Goal: Task Accomplishment & Management: Manage account settings

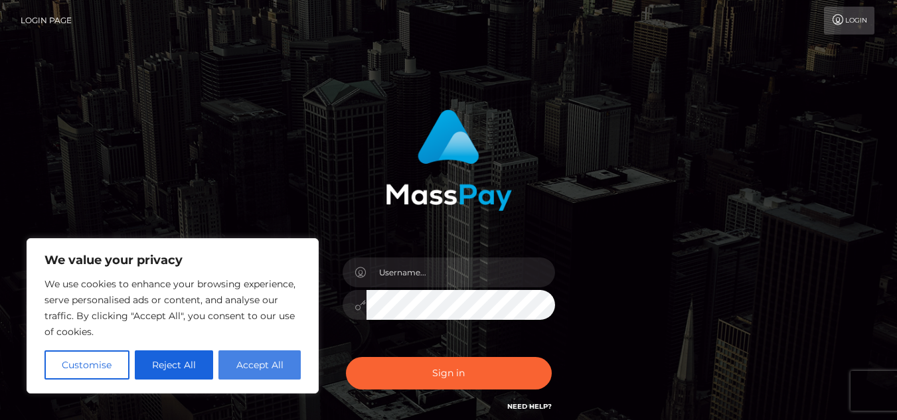
click at [250, 364] on button "Accept All" at bounding box center [259, 364] width 82 height 29
checkbox input "true"
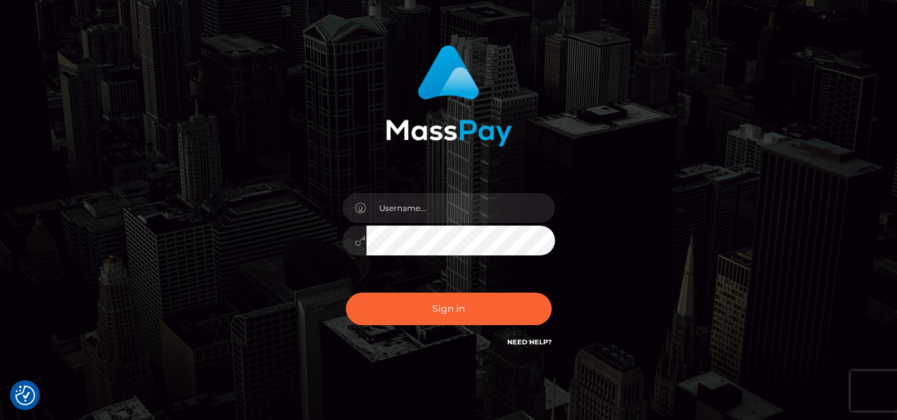
scroll to position [117, 0]
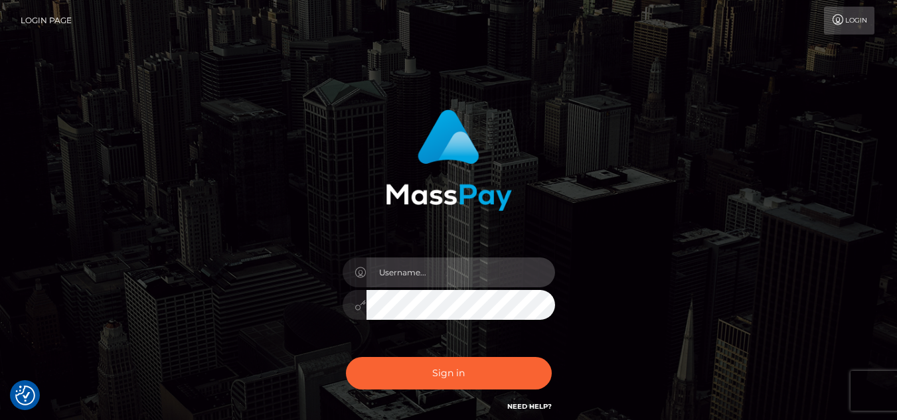
click at [406, 273] on input "text" at bounding box center [460, 273] width 189 height 30
type input "Rana Das"
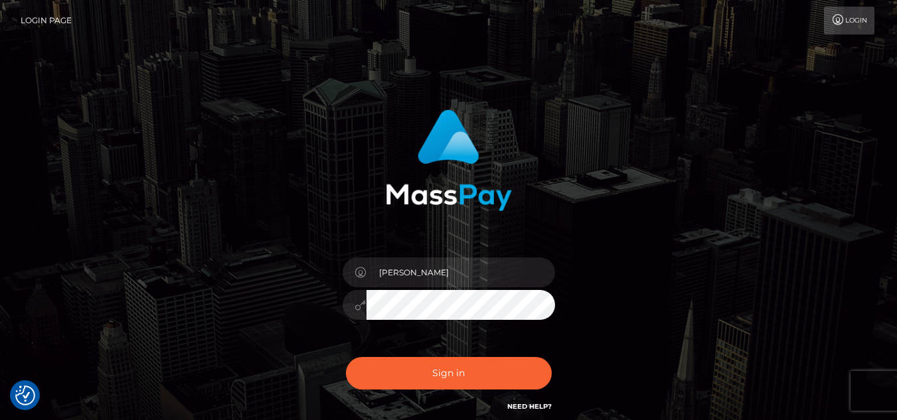
click at [346, 357] on button "Sign in" at bounding box center [449, 373] width 206 height 33
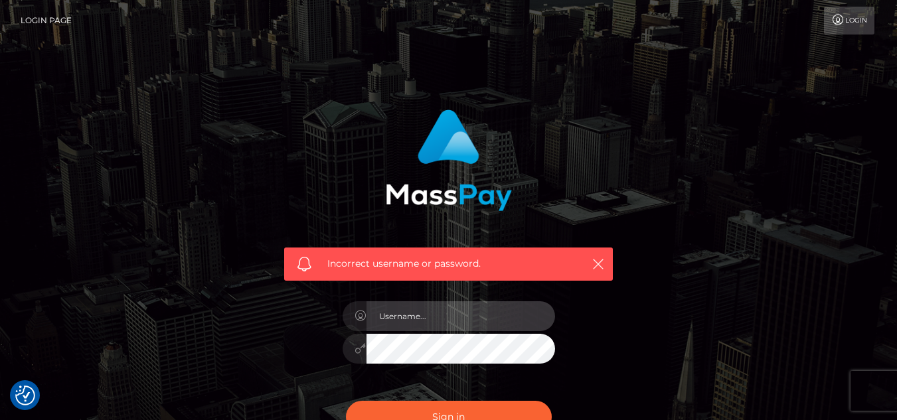
click at [415, 321] on input "text" at bounding box center [460, 316] width 189 height 30
type input "Rana Das"
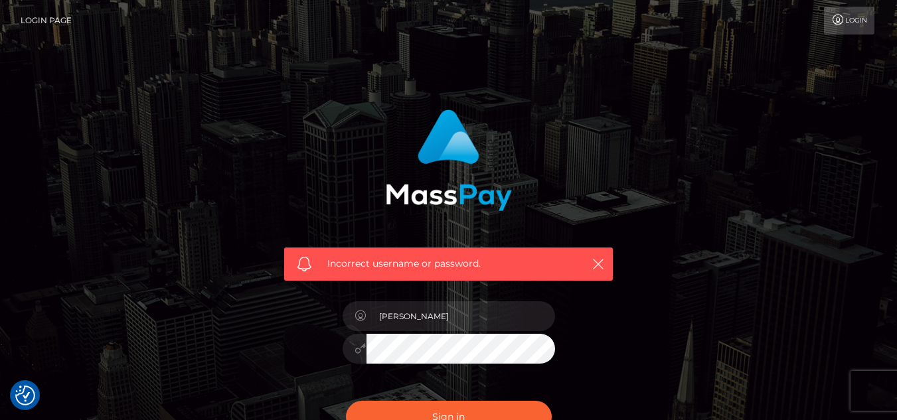
click at [346, 401] on button "Sign in" at bounding box center [449, 417] width 206 height 33
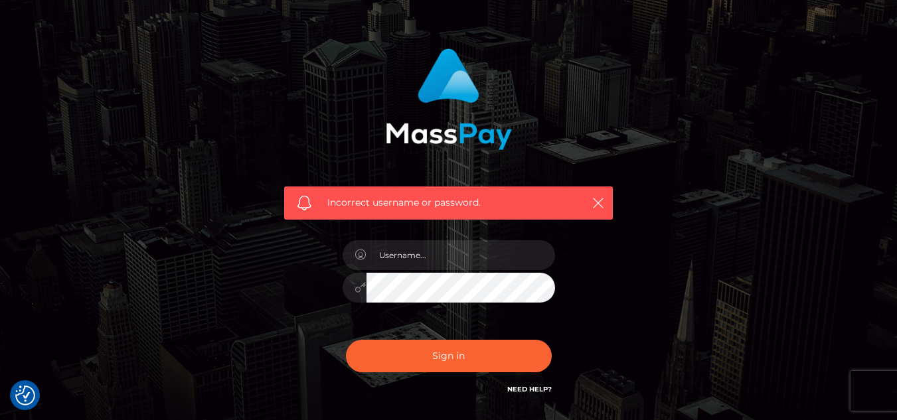
scroll to position [133, 0]
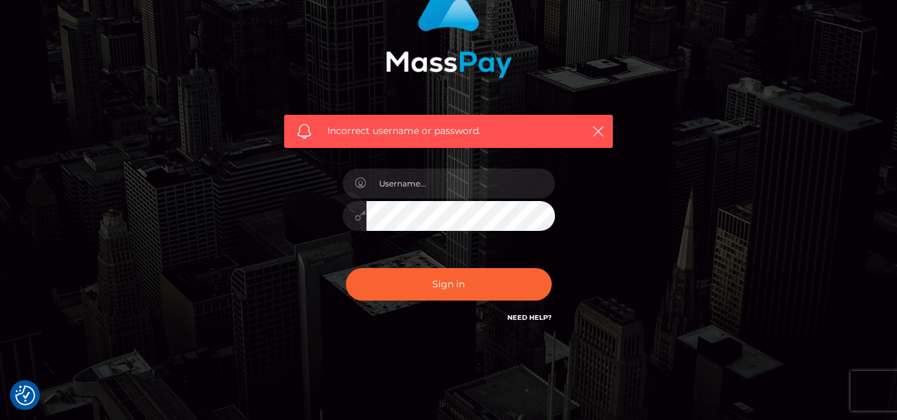
click at [525, 316] on link "Need Help?" at bounding box center [529, 317] width 44 height 9
click at [528, 317] on link "Need Help?" at bounding box center [529, 317] width 44 height 9
click at [551, 334] on div "Incorrect username or password." at bounding box center [448, 151] width 348 height 368
click at [533, 324] on div "Need Help?" at bounding box center [529, 319] width 44 height 17
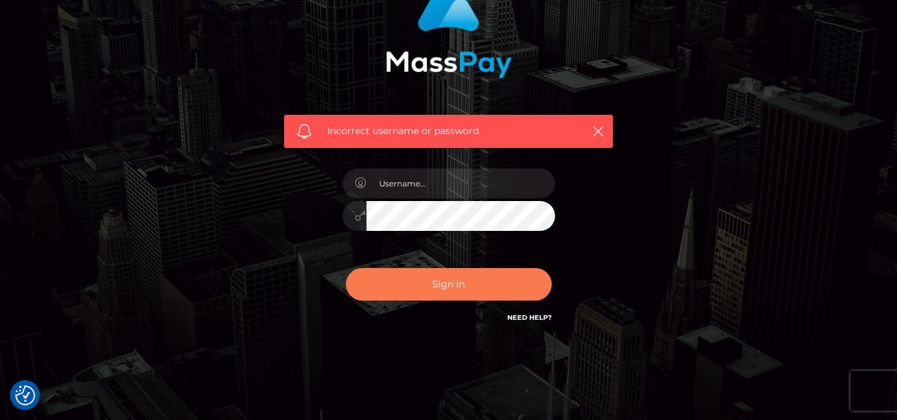
click at [485, 283] on button "Sign in" at bounding box center [449, 284] width 206 height 33
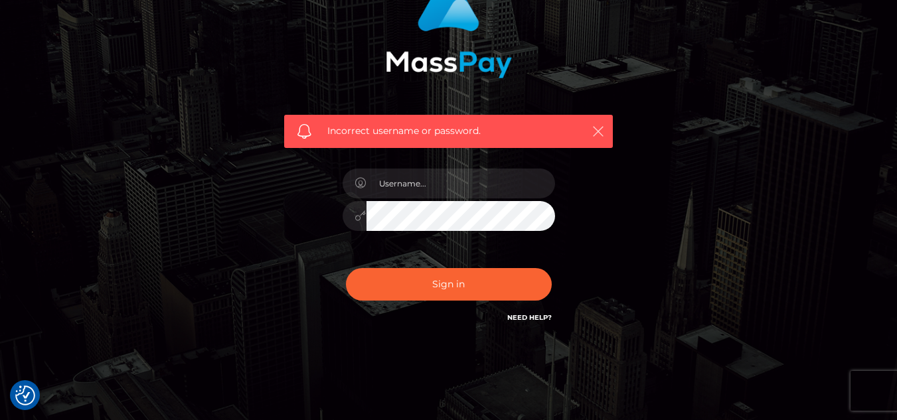
click at [591, 131] on button "button" at bounding box center [597, 131] width 17 height 17
click at [601, 132] on icon "button" at bounding box center [597, 131] width 13 height 13
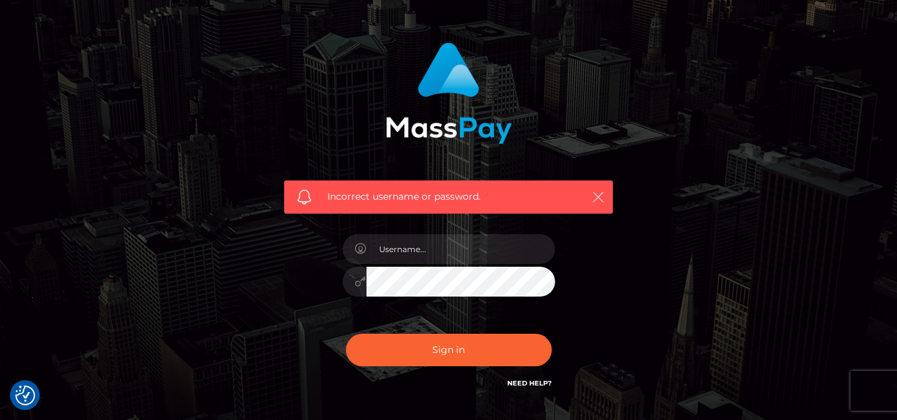
scroll to position [0, 0]
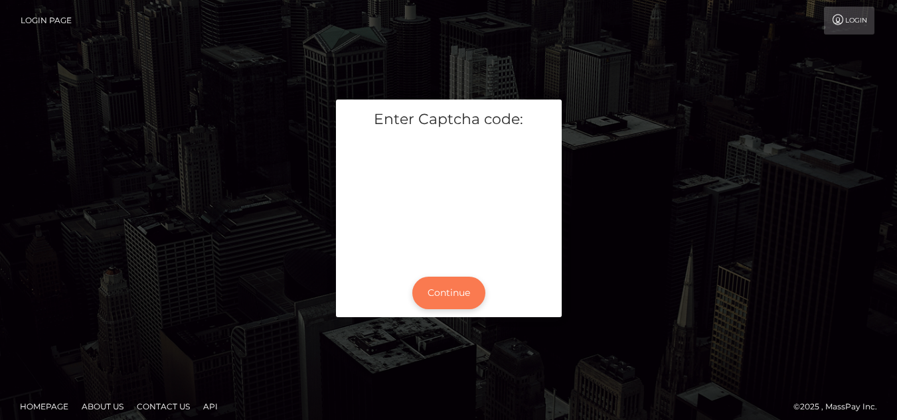
click at [443, 291] on button "Continue" at bounding box center [448, 293] width 73 height 33
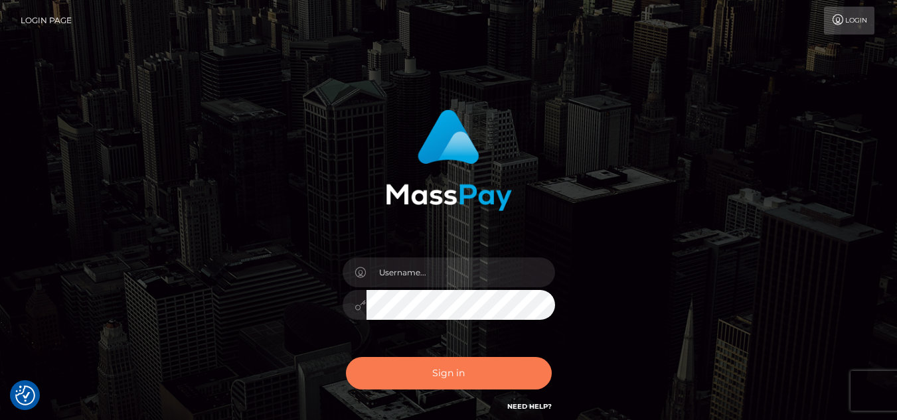
click at [484, 370] on button "Sign in" at bounding box center [449, 373] width 206 height 33
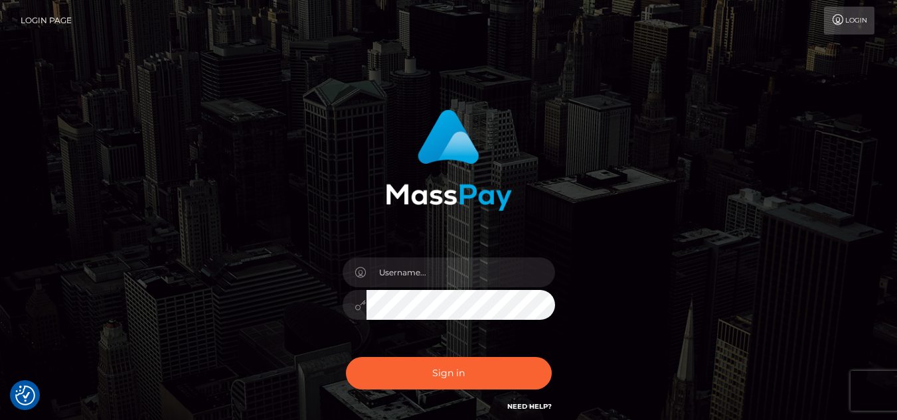
scroll to position [117, 0]
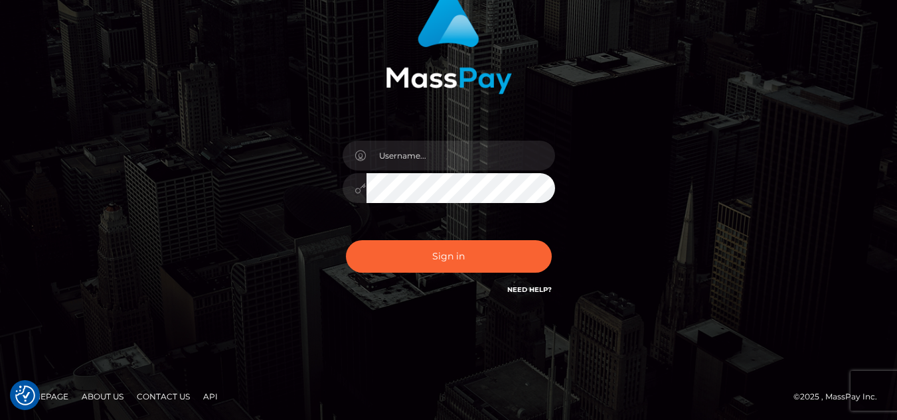
click at [105, 394] on link "About Us" at bounding box center [102, 396] width 52 height 21
click at [153, 397] on link "Contact Us" at bounding box center [163, 396] width 64 height 21
click at [168, 390] on link "Contact Us" at bounding box center [163, 396] width 64 height 21
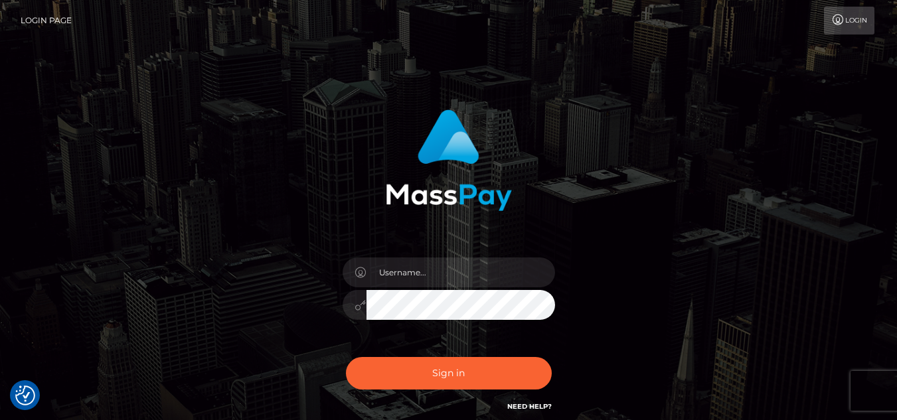
click at [40, 20] on link "Login Page" at bounding box center [46, 21] width 51 height 28
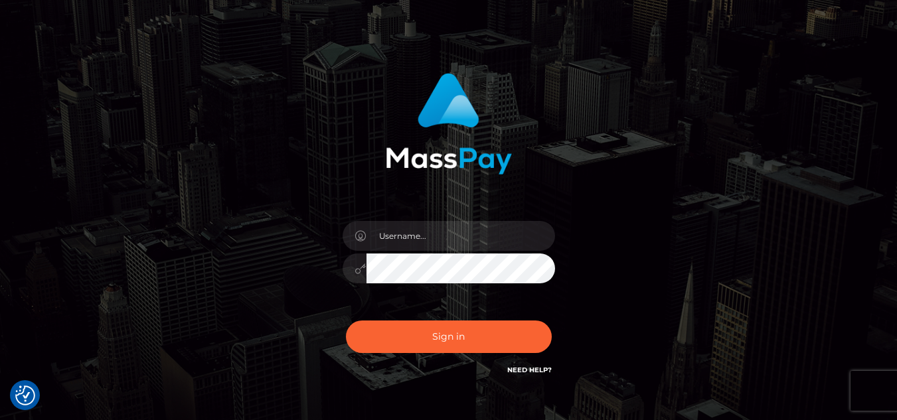
scroll to position [117, 0]
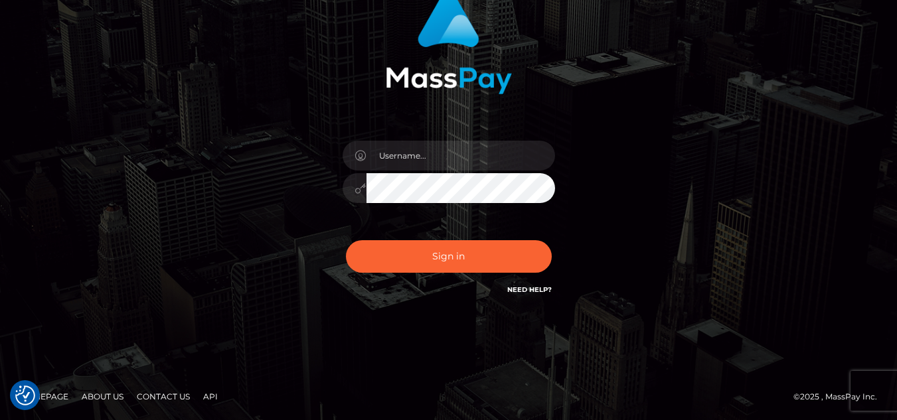
click at [524, 286] on link "Need Help?" at bounding box center [529, 289] width 44 height 9
click at [525, 285] on link "Need Help?" at bounding box center [529, 289] width 44 height 9
click at [15, 392] on img "Consent Preferences" at bounding box center [25, 396] width 20 height 20
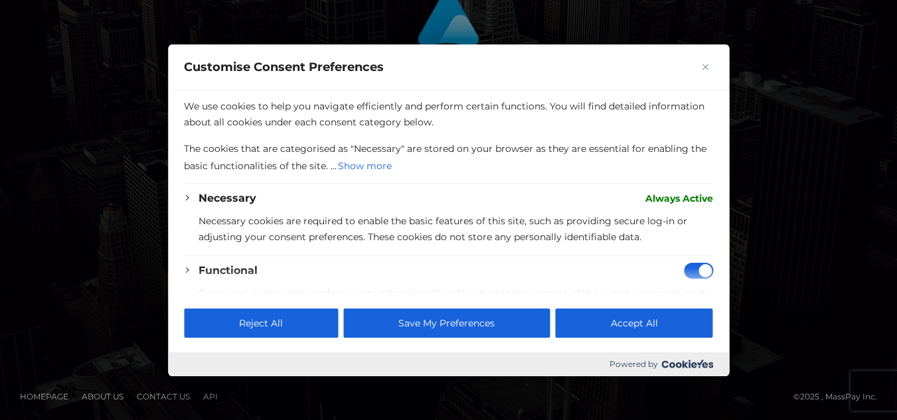
click at [795, 236] on div at bounding box center [448, 210] width 897 height 420
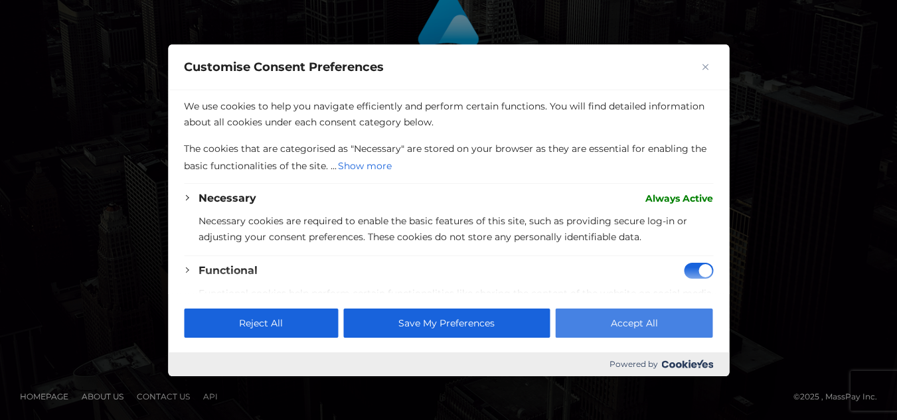
click at [670, 331] on button "Accept All" at bounding box center [634, 323] width 157 height 29
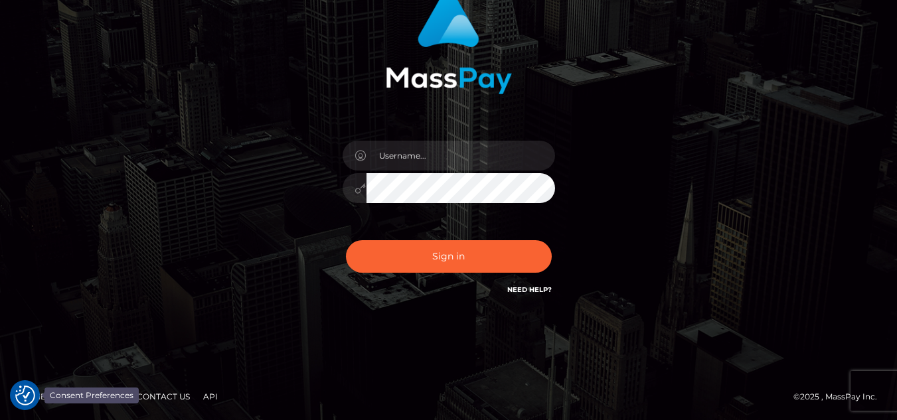
click at [29, 398] on img "Consent Preferences" at bounding box center [25, 396] width 20 height 20
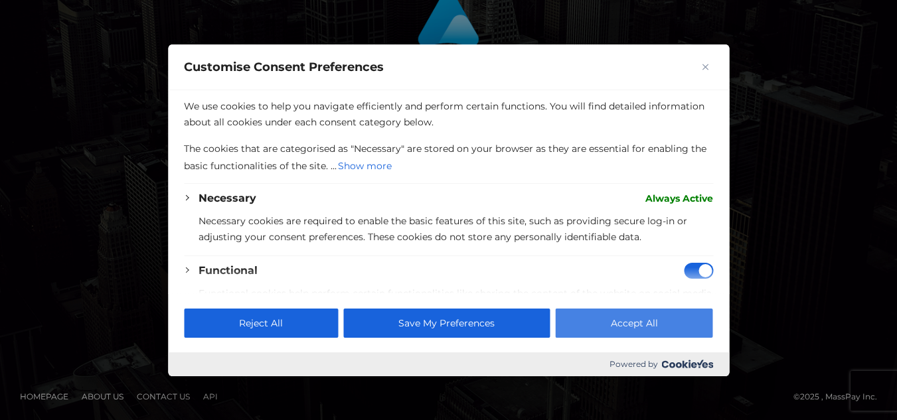
click at [601, 323] on button "Accept All" at bounding box center [634, 323] width 157 height 29
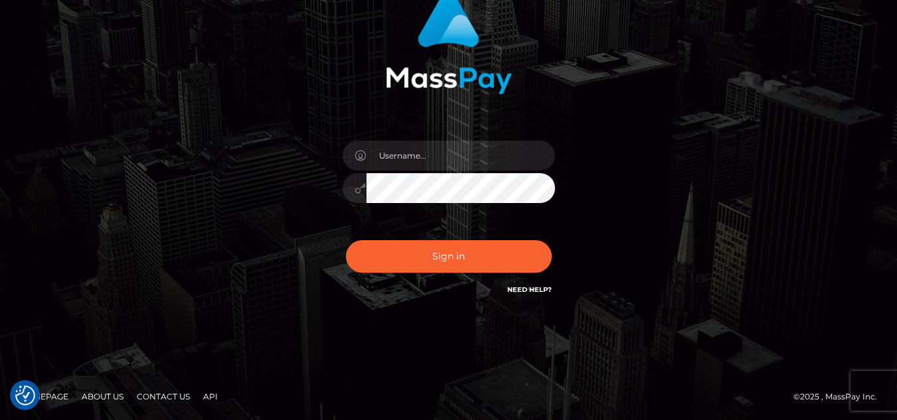
drag, startPoint x: 459, startPoint y: 355, endPoint x: 802, endPoint y: 303, distance: 346.5
click at [673, 311] on div "Sign in" at bounding box center [448, 151] width 897 height 537
click at [518, 290] on link "Need Help?" at bounding box center [529, 289] width 44 height 9
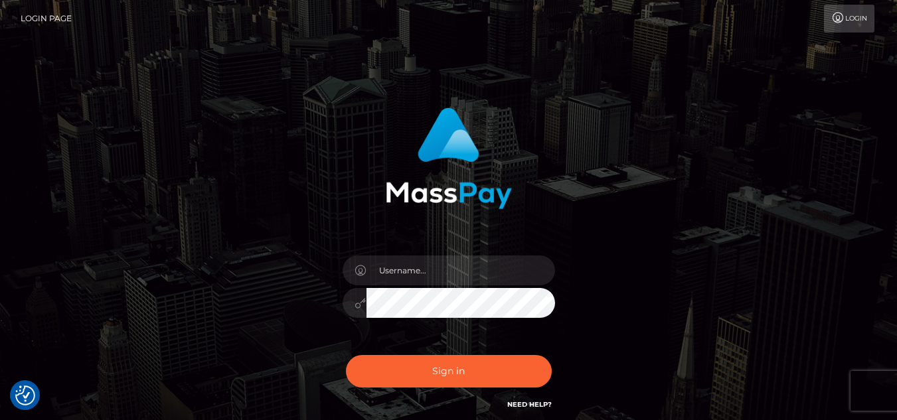
scroll to position [0, 0]
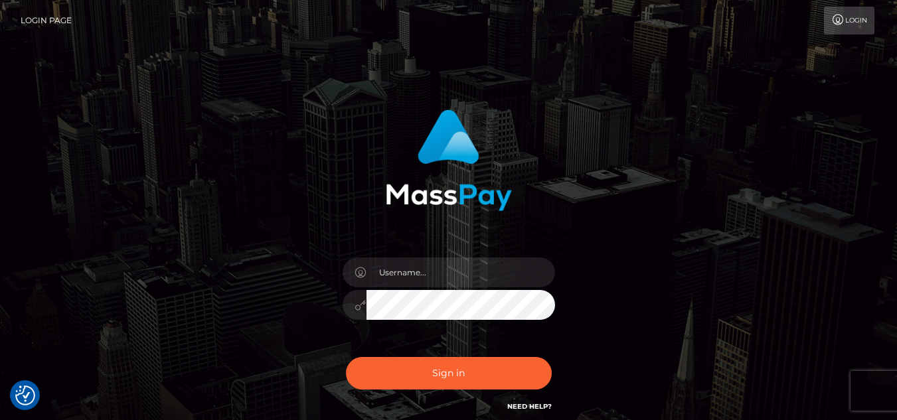
click at [54, 19] on link "Login Page" at bounding box center [46, 21] width 51 height 28
click at [856, 21] on link "Login" at bounding box center [849, 21] width 50 height 28
click at [844, 22] on link "Login" at bounding box center [849, 21] width 50 height 28
